Goal: Information Seeking & Learning: Check status

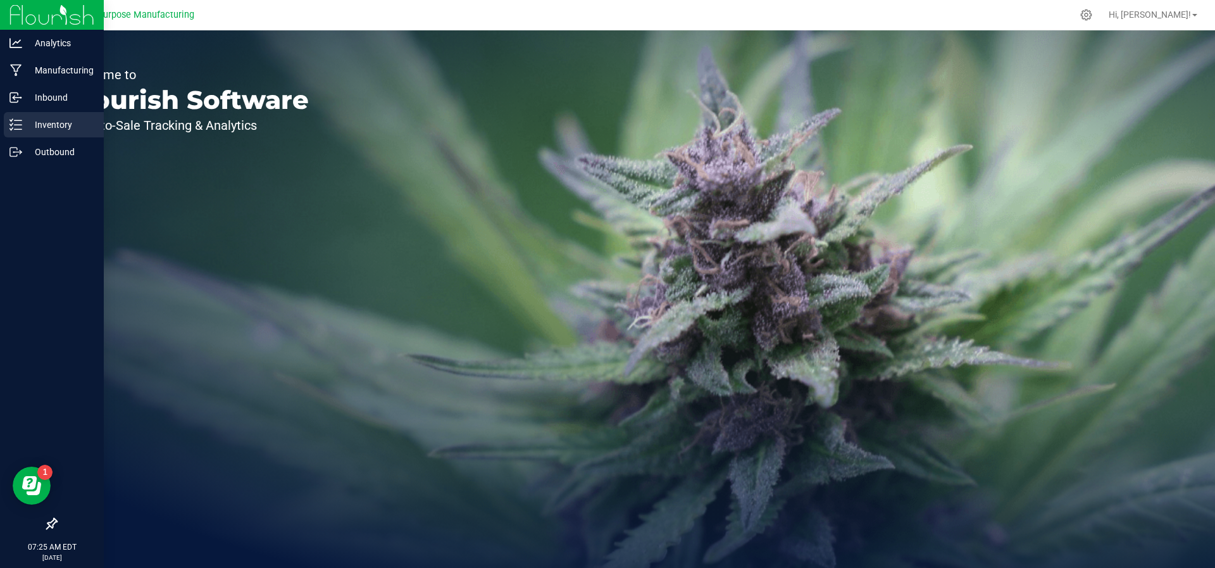
click at [34, 127] on p "Inventory" at bounding box center [60, 124] width 76 height 15
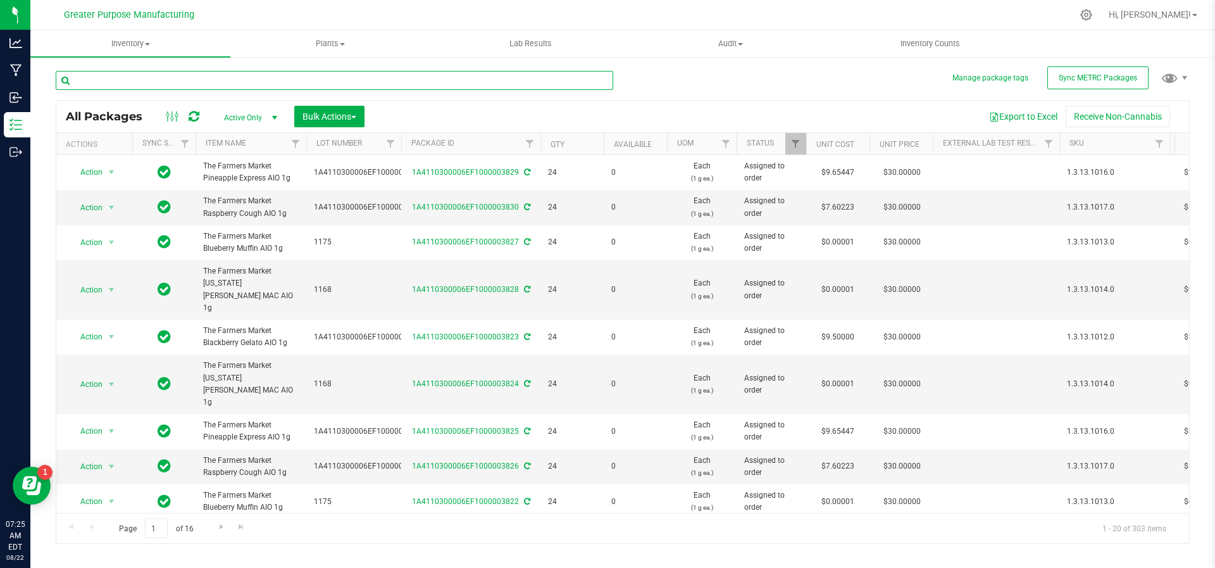
click at [177, 84] on input "text" at bounding box center [335, 80] width 558 height 19
type input "Hash"
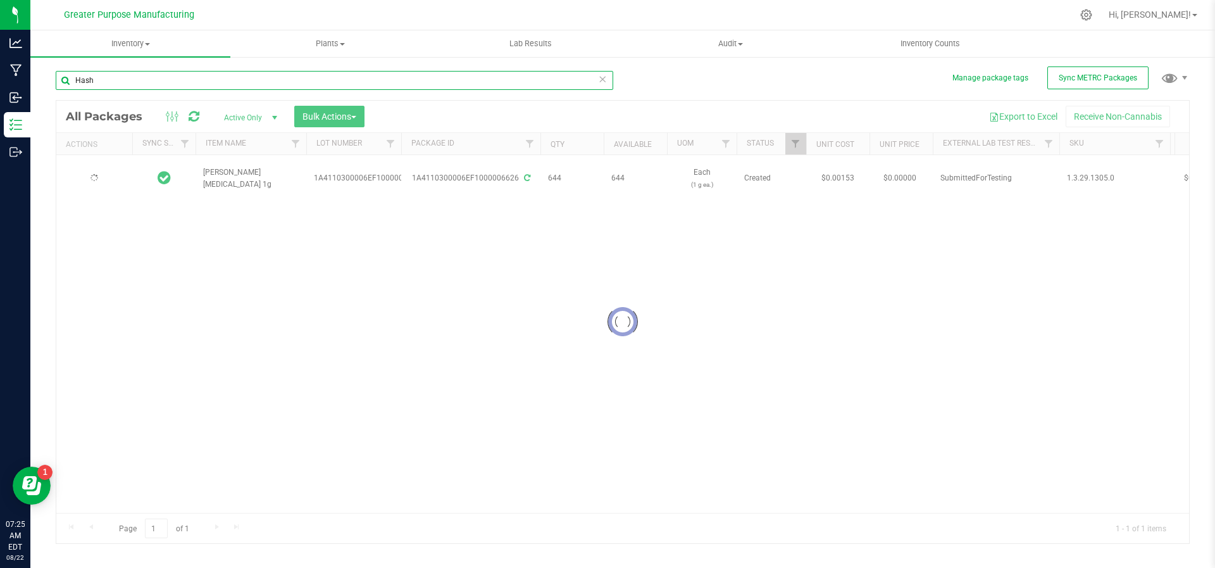
type input "[DATE]"
drag, startPoint x: 120, startPoint y: 80, endPoint x: 61, endPoint y: 77, distance: 59.6
click at [61, 77] on input "Hash" at bounding box center [335, 80] width 558 height 19
type input "Loosies"
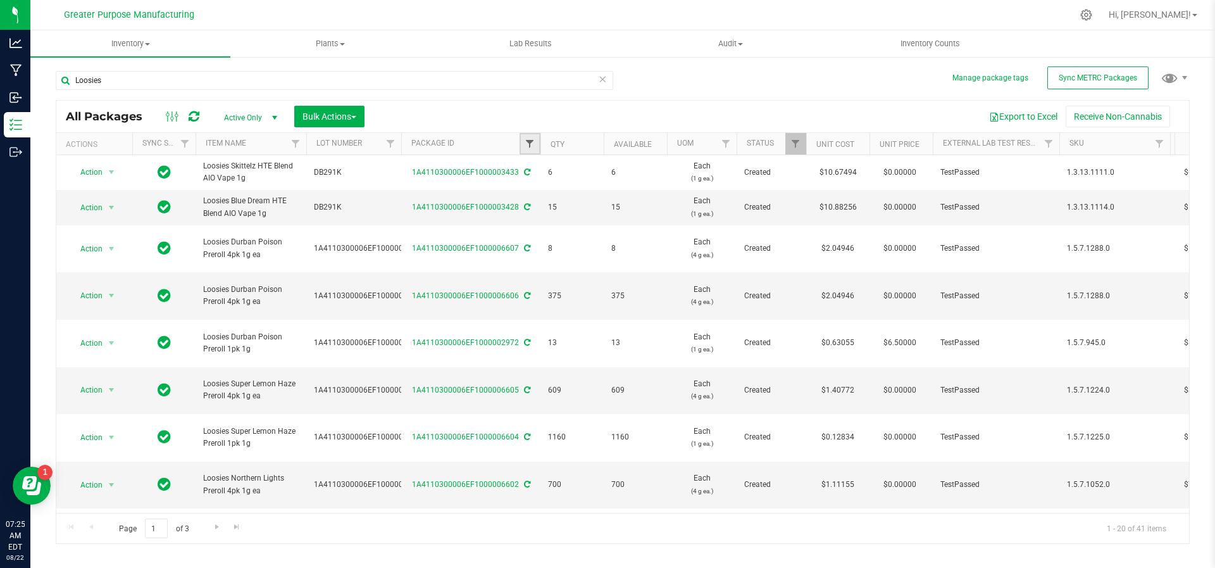
click at [529, 148] on span "Filter" at bounding box center [530, 144] width 10 height 10
click at [502, 143] on th "Package ID" at bounding box center [470, 144] width 139 height 22
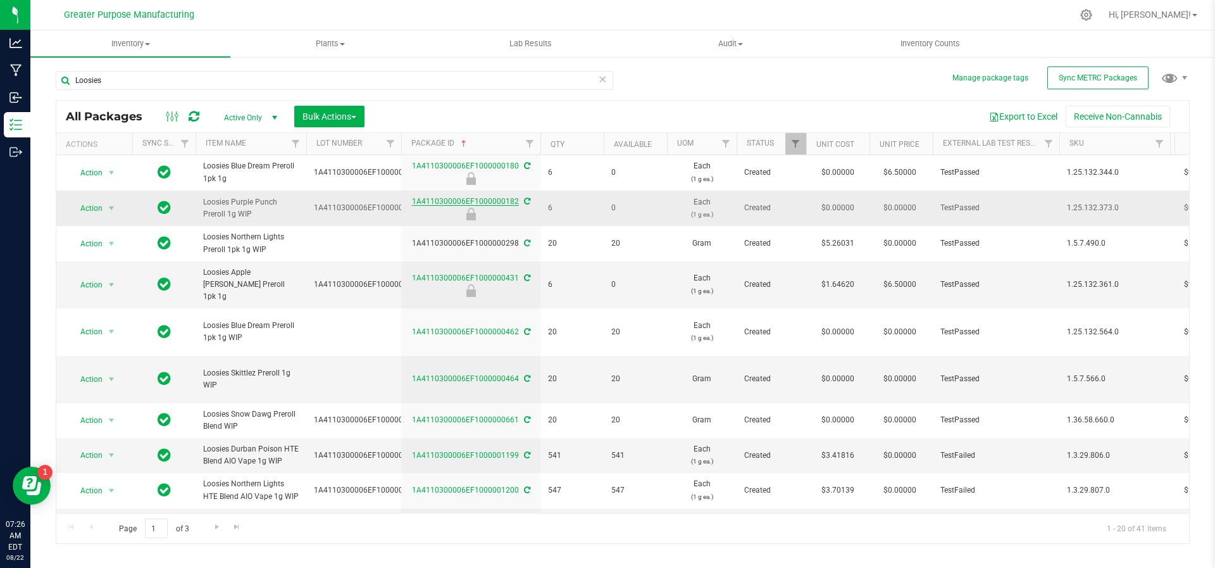
click at [490, 201] on link "1A4110300006EF1000000182" at bounding box center [465, 201] width 107 height 9
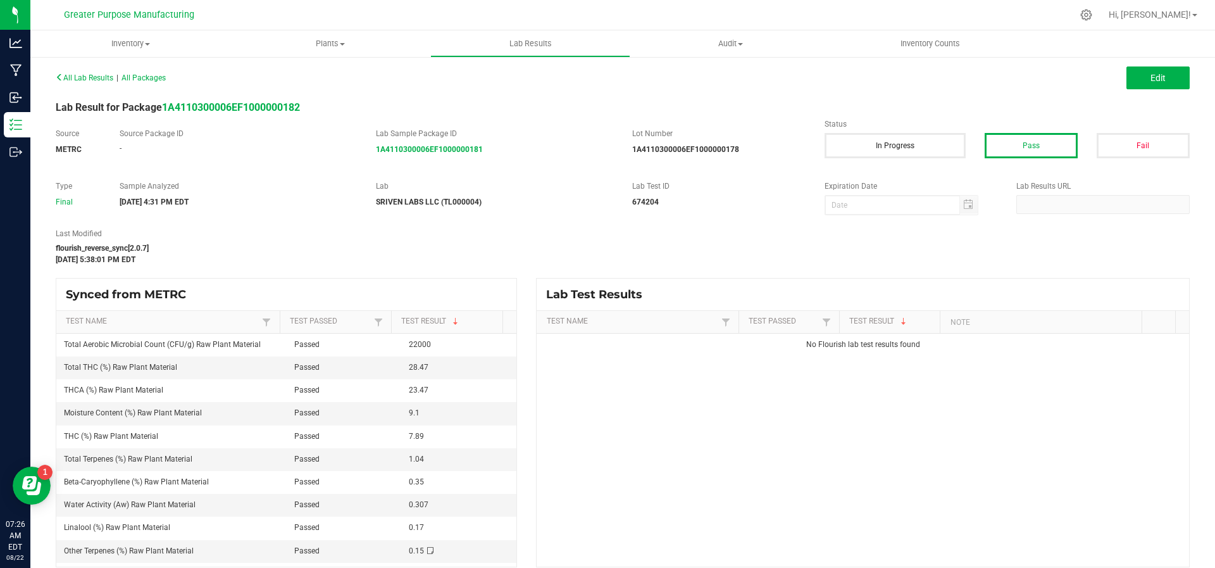
click at [490, 201] on div "SRIVEN LABS LLC (TL000004)" at bounding box center [494, 201] width 237 height 11
